Goal: Information Seeking & Learning: Learn about a topic

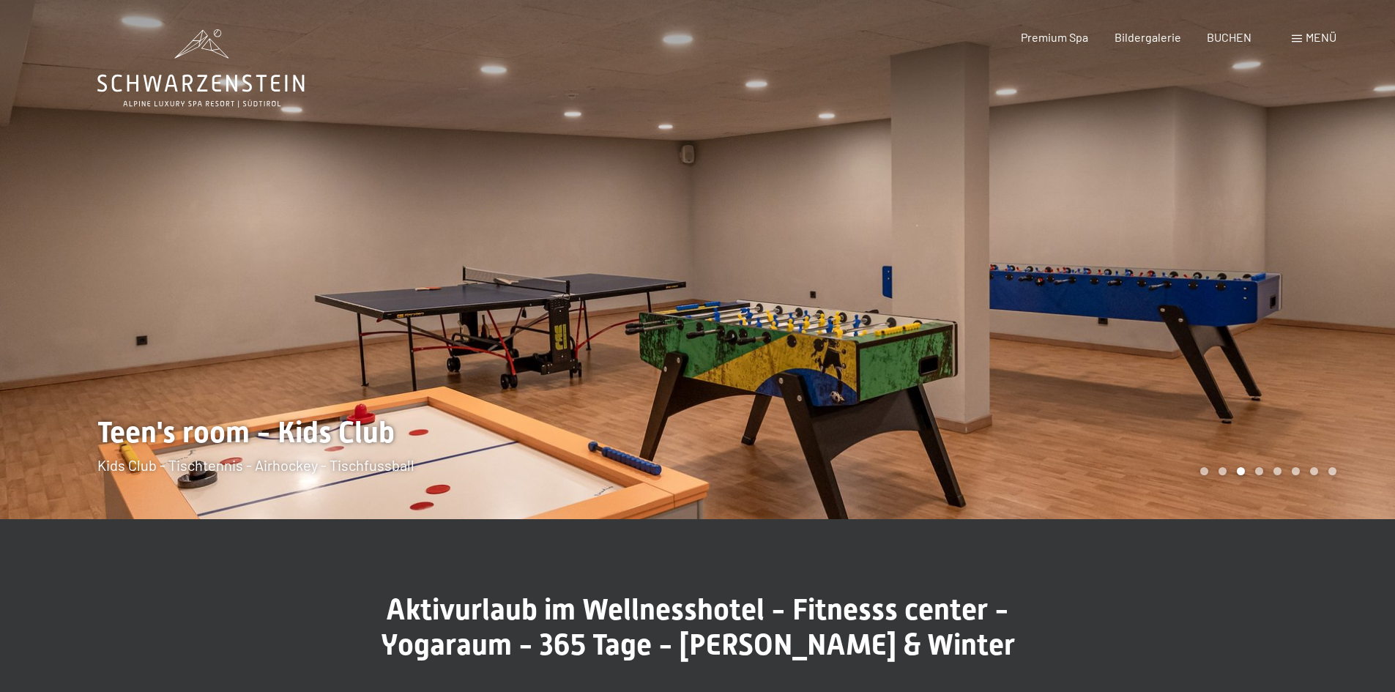
click at [1312, 40] on span "Menü" at bounding box center [1320, 37] width 31 height 14
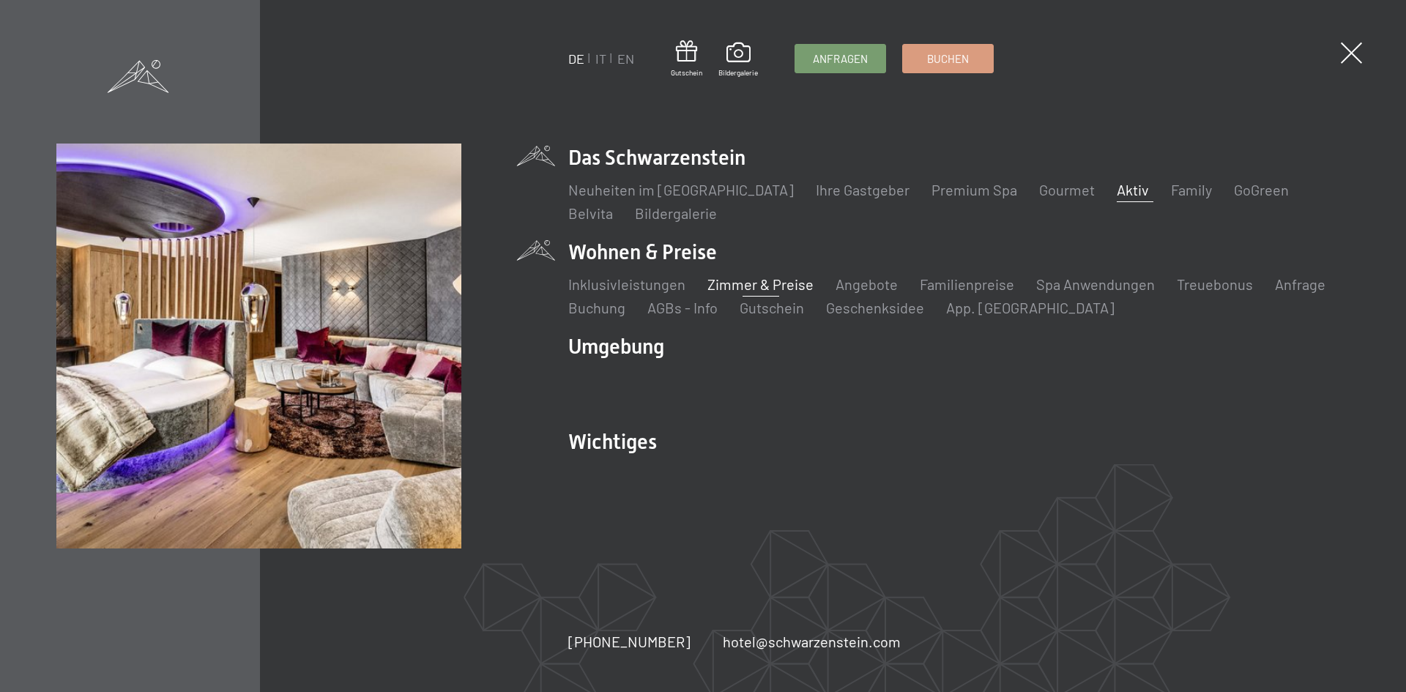
click at [762, 287] on link "Zimmer & Preise" at bounding box center [760, 284] width 106 height 18
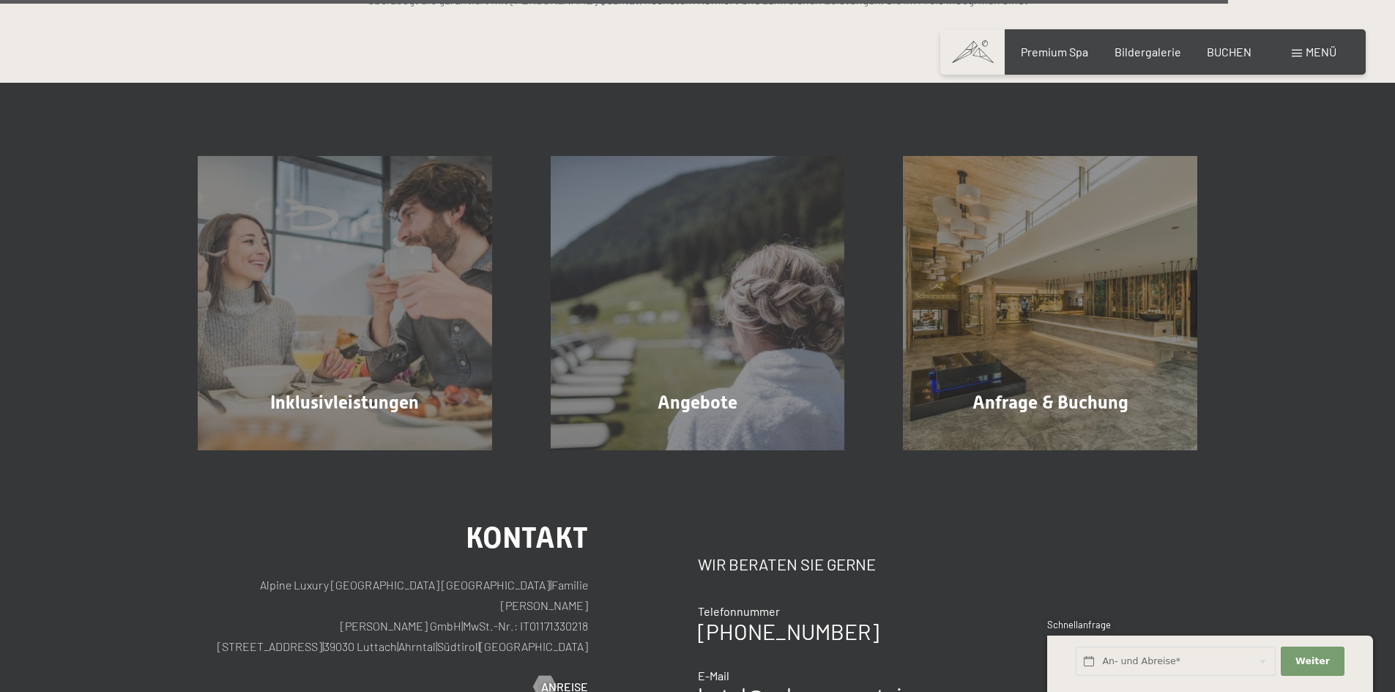
scroll to position [4320, 0]
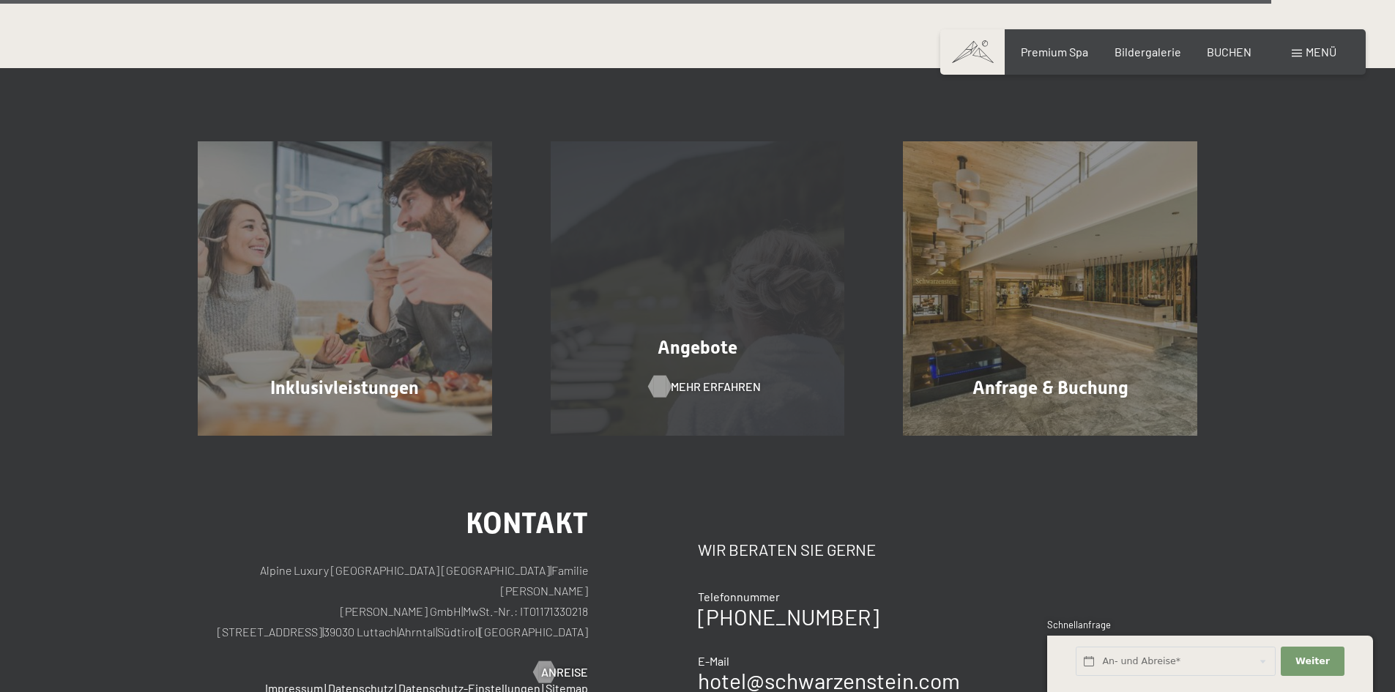
click at [709, 384] on span "Mehr erfahren" at bounding box center [716, 387] width 90 height 16
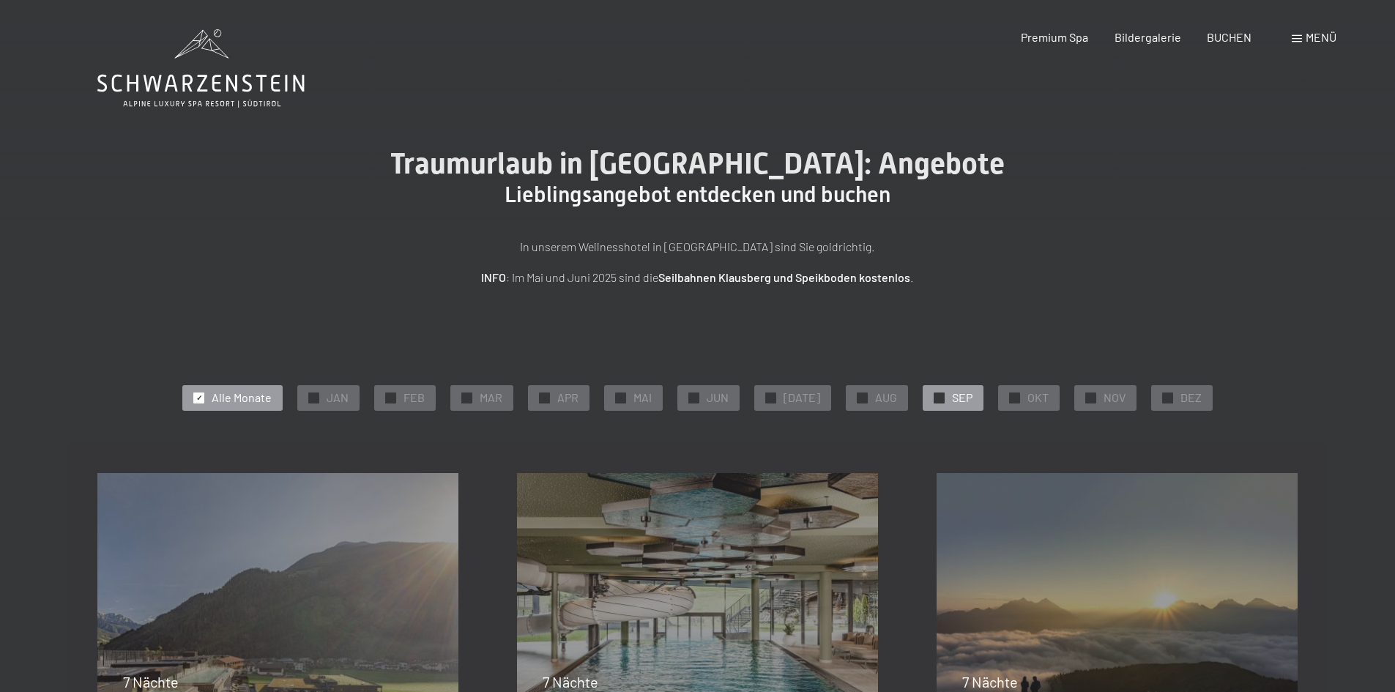
click at [954, 400] on span "SEP" at bounding box center [962, 398] width 21 height 16
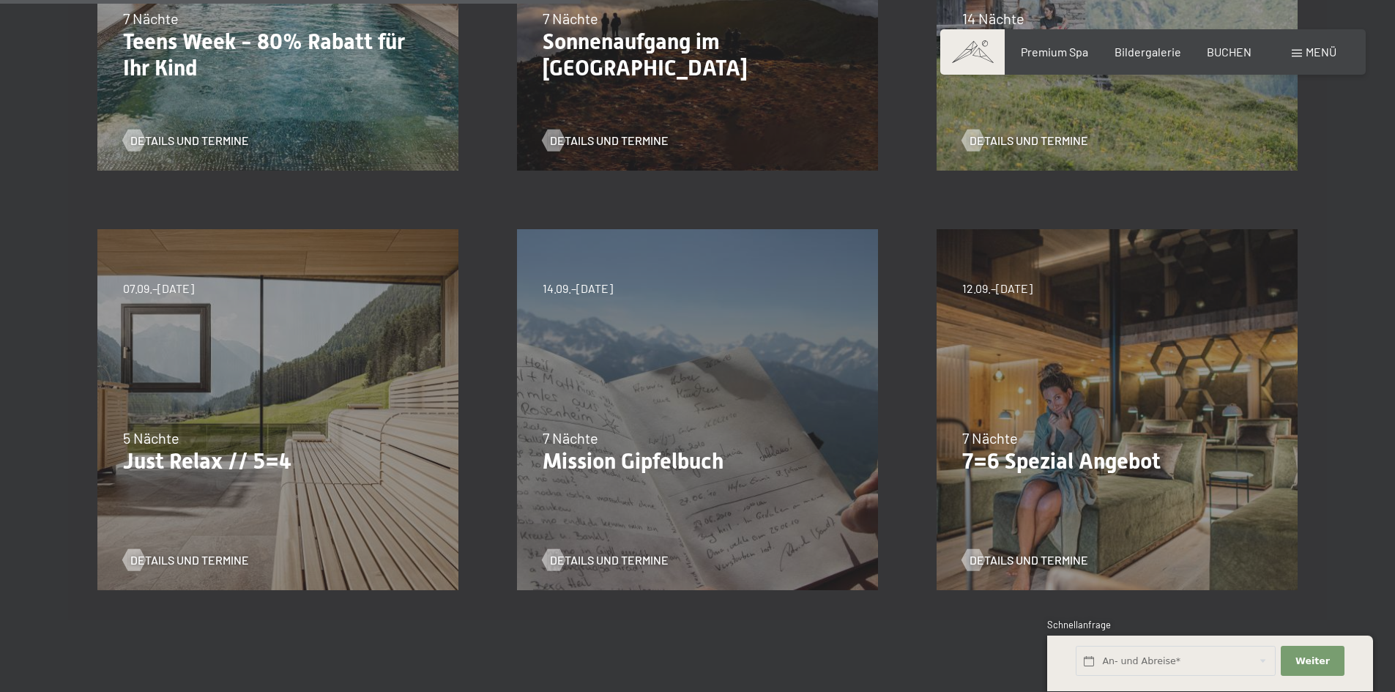
scroll to position [659, 0]
